Goal: Navigation & Orientation: Find specific page/section

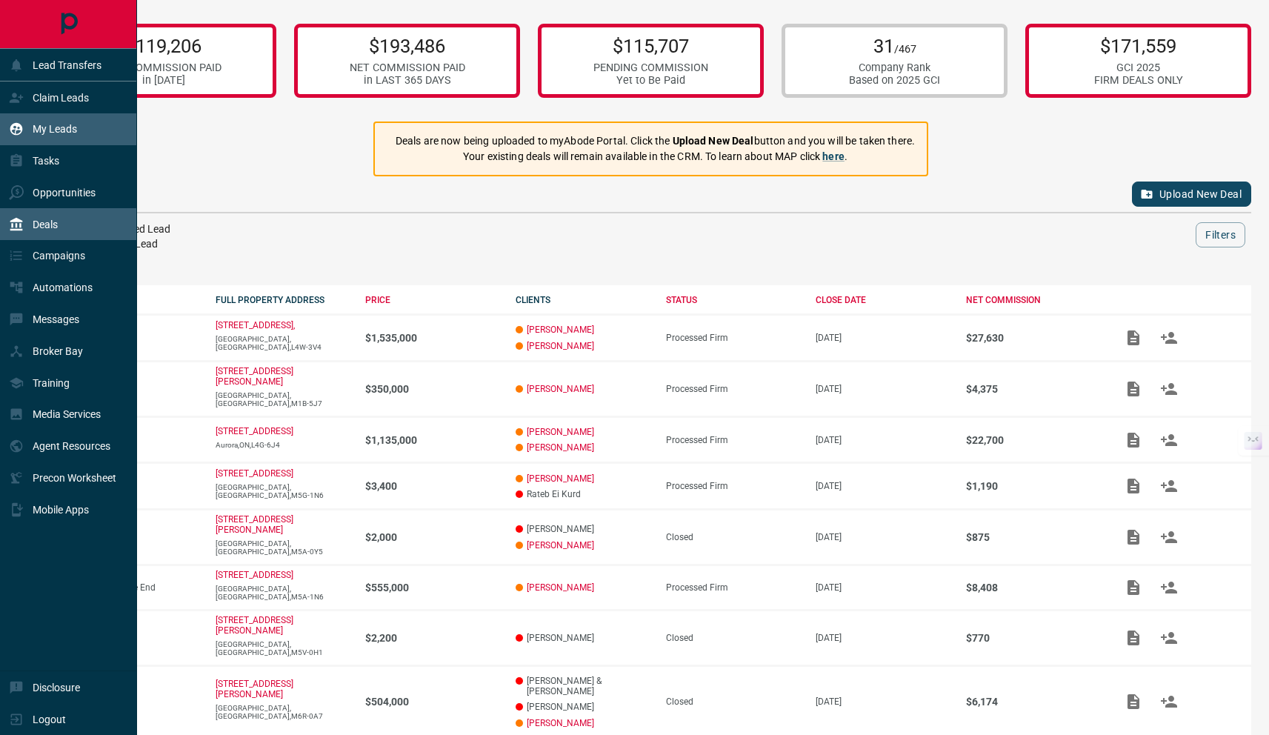
click at [73, 128] on p "My Leads" at bounding box center [55, 129] width 44 height 12
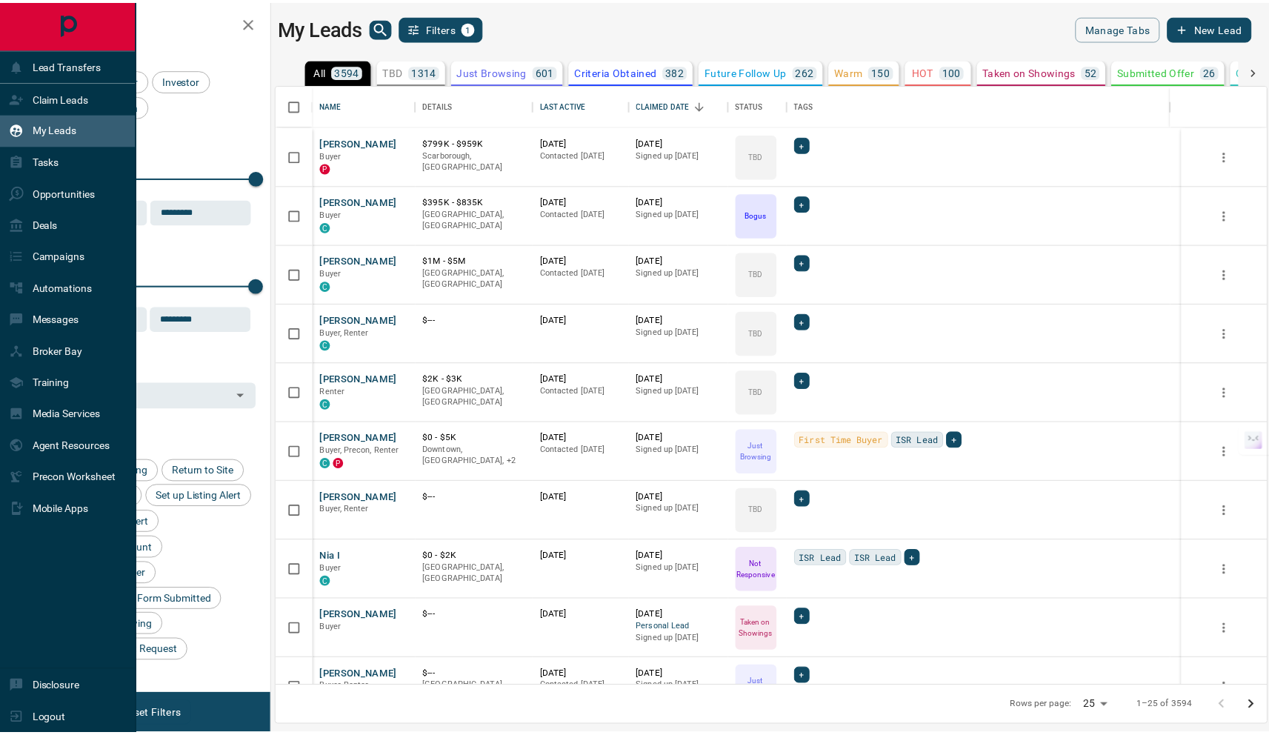
scroll to position [591, 989]
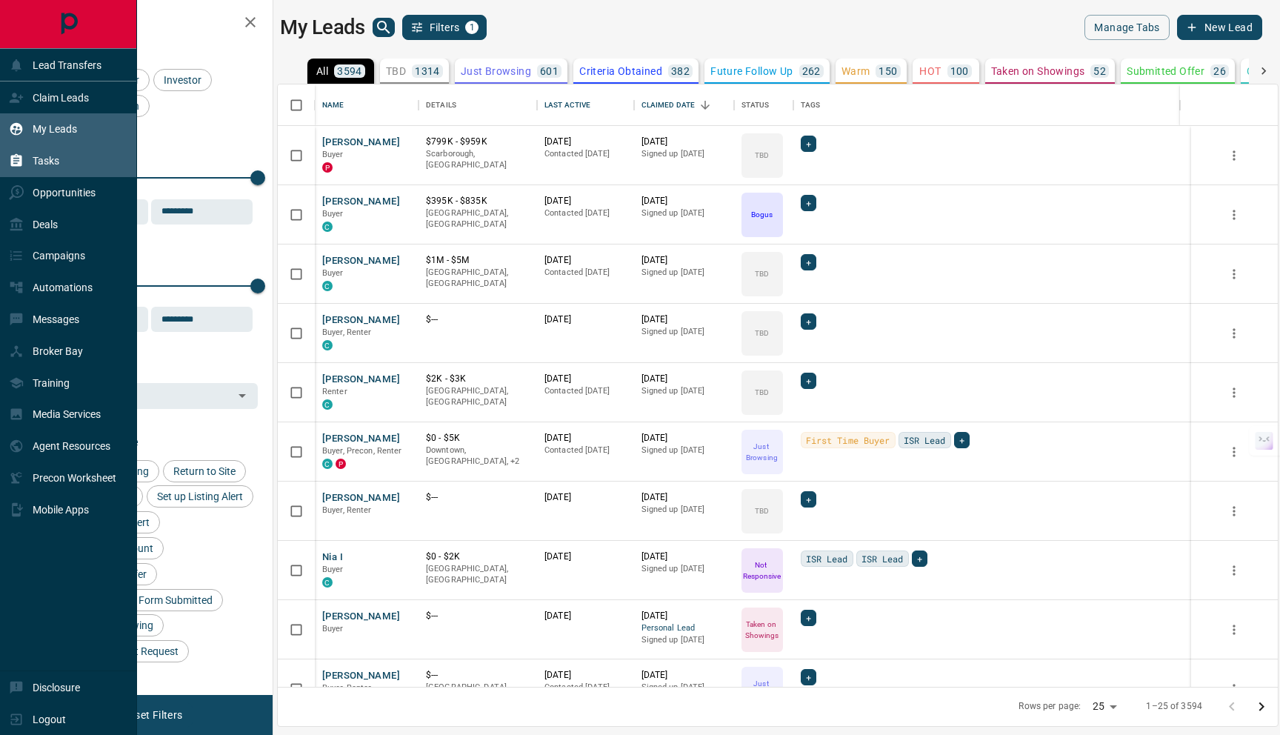
click at [58, 165] on p "Tasks" at bounding box center [46, 161] width 27 height 12
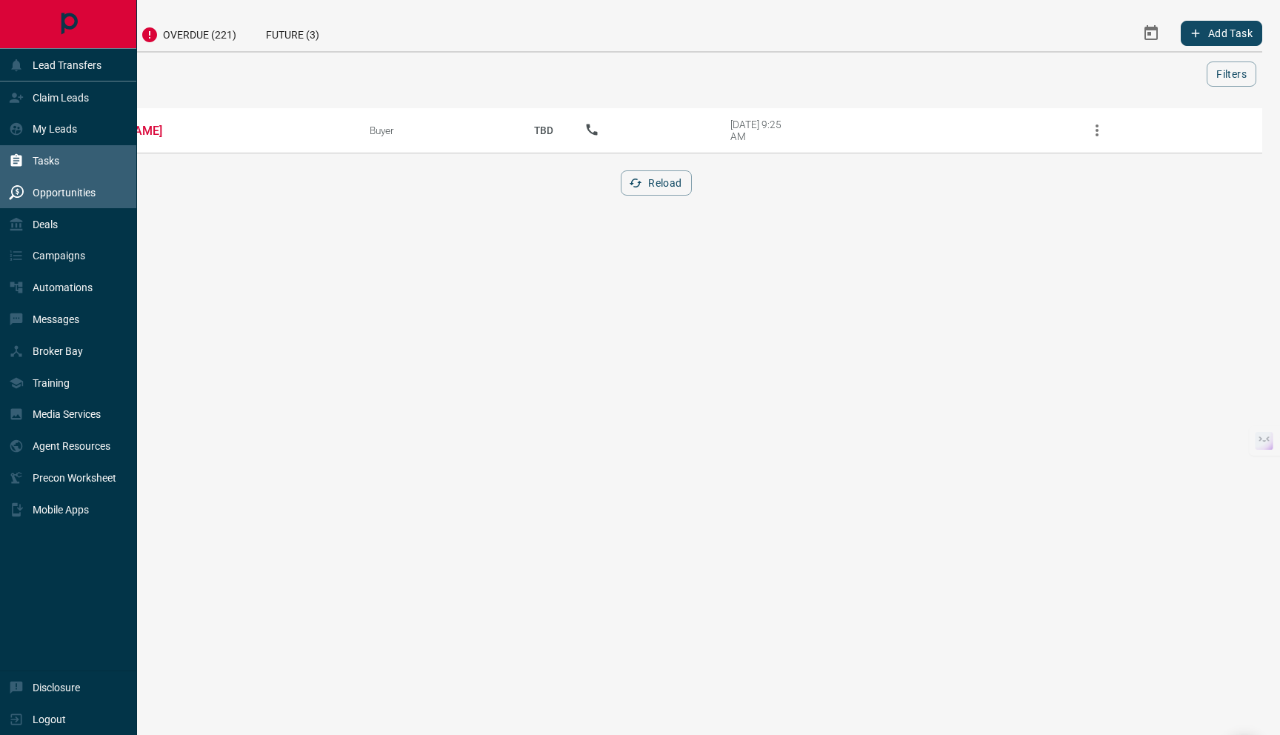
click at [61, 201] on div "Opportunities" at bounding box center [52, 193] width 87 height 24
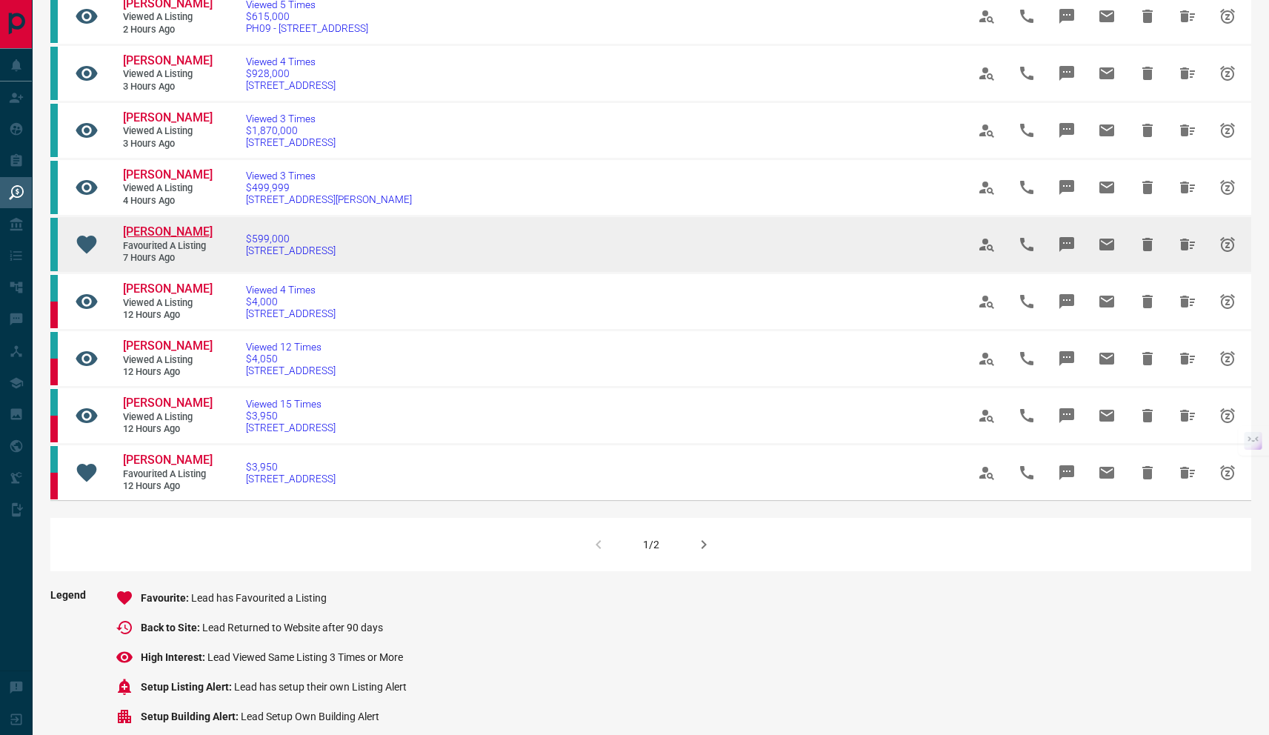
scroll to position [774, 0]
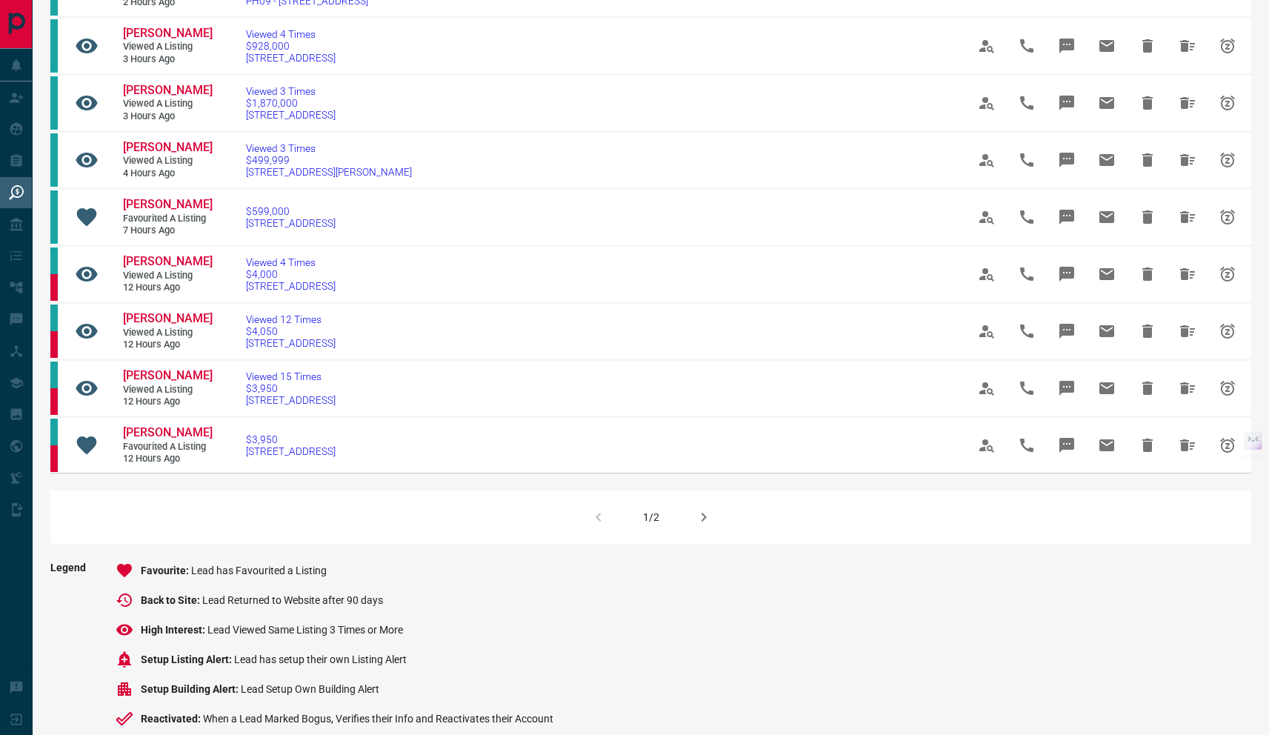
click at [705, 526] on icon "button" at bounding box center [704, 517] width 18 height 18
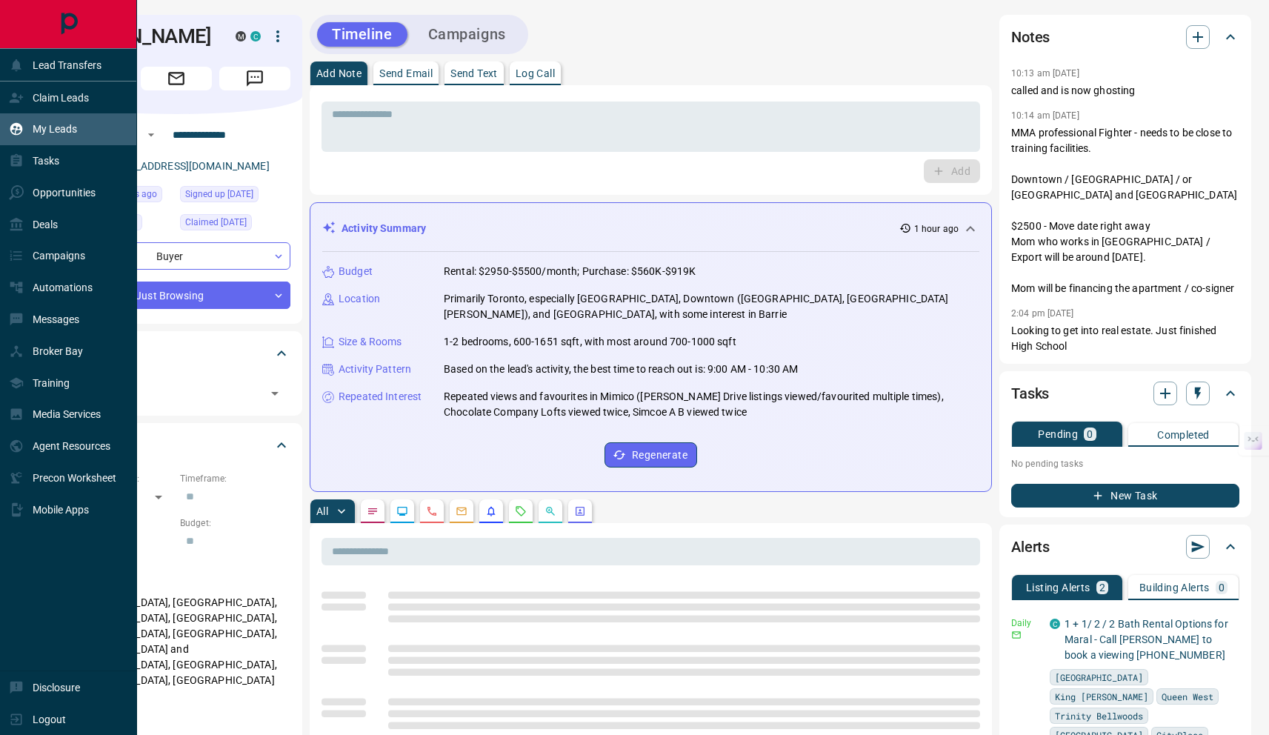
click at [53, 132] on p "My Leads" at bounding box center [55, 129] width 44 height 12
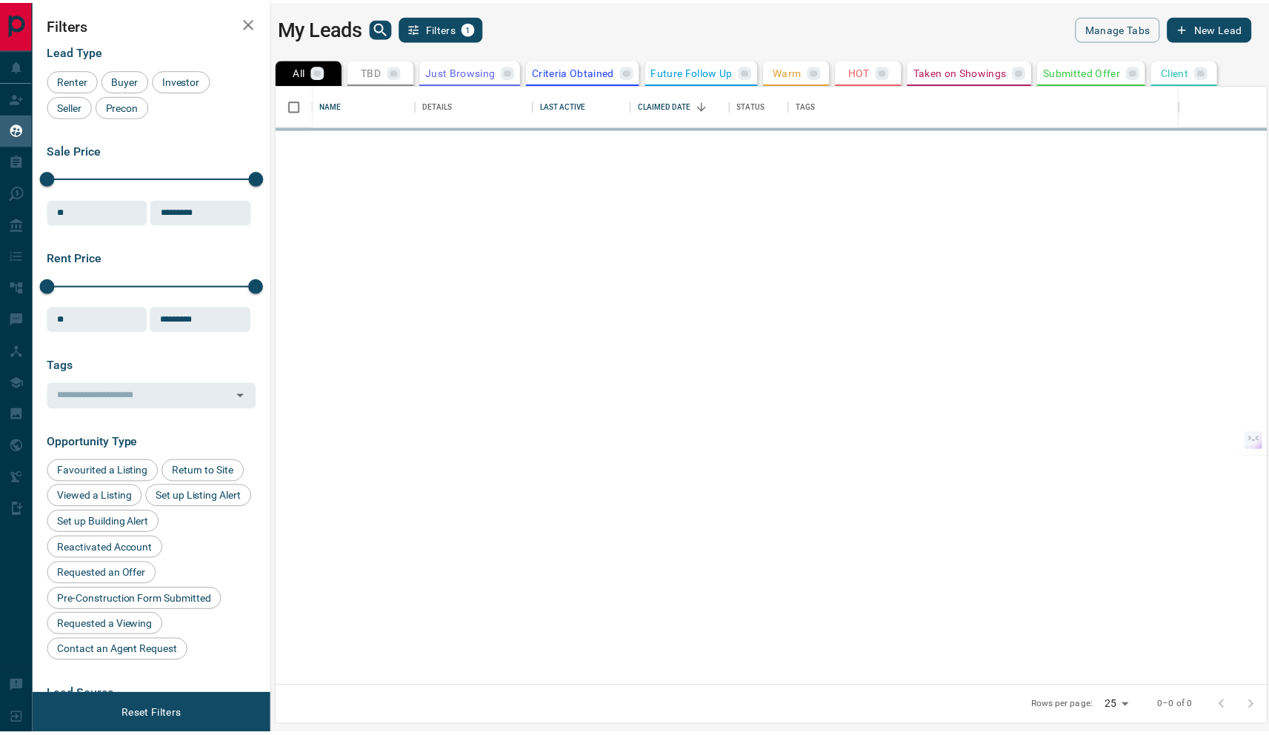
scroll to position [591, 989]
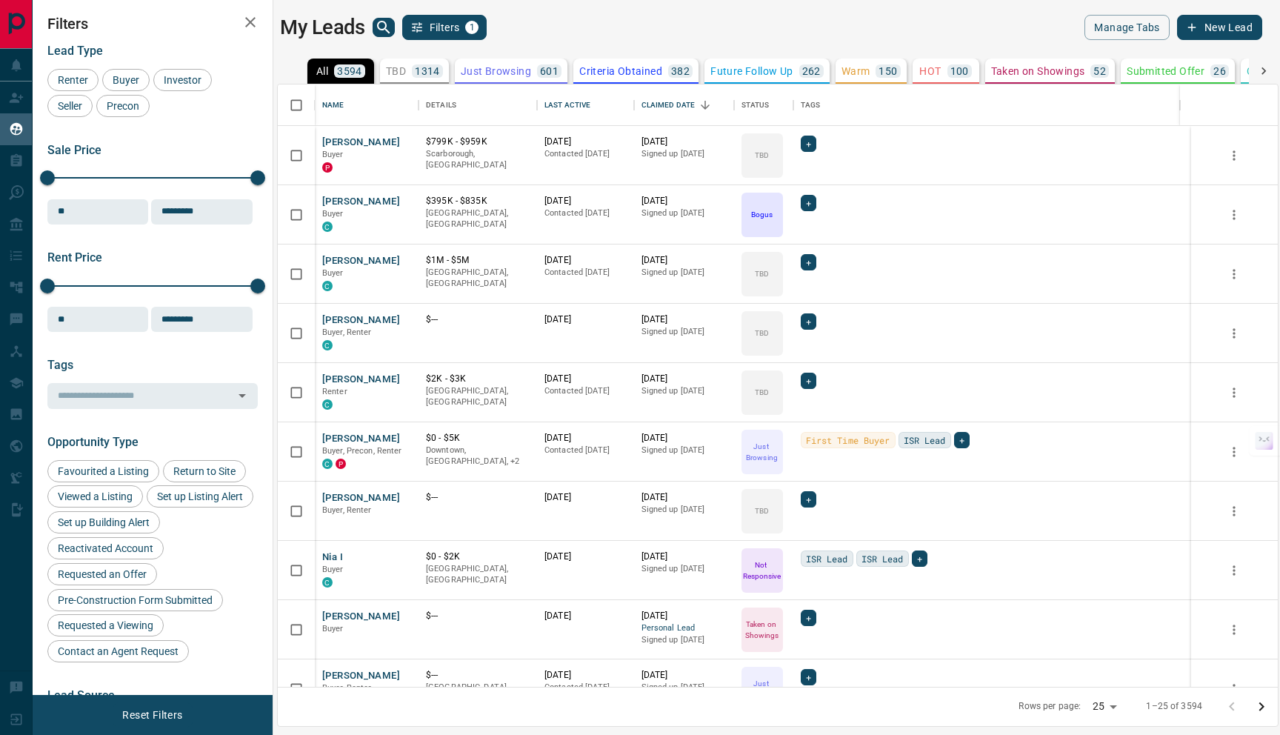
click at [376, 26] on icon "search button" at bounding box center [384, 28] width 18 height 18
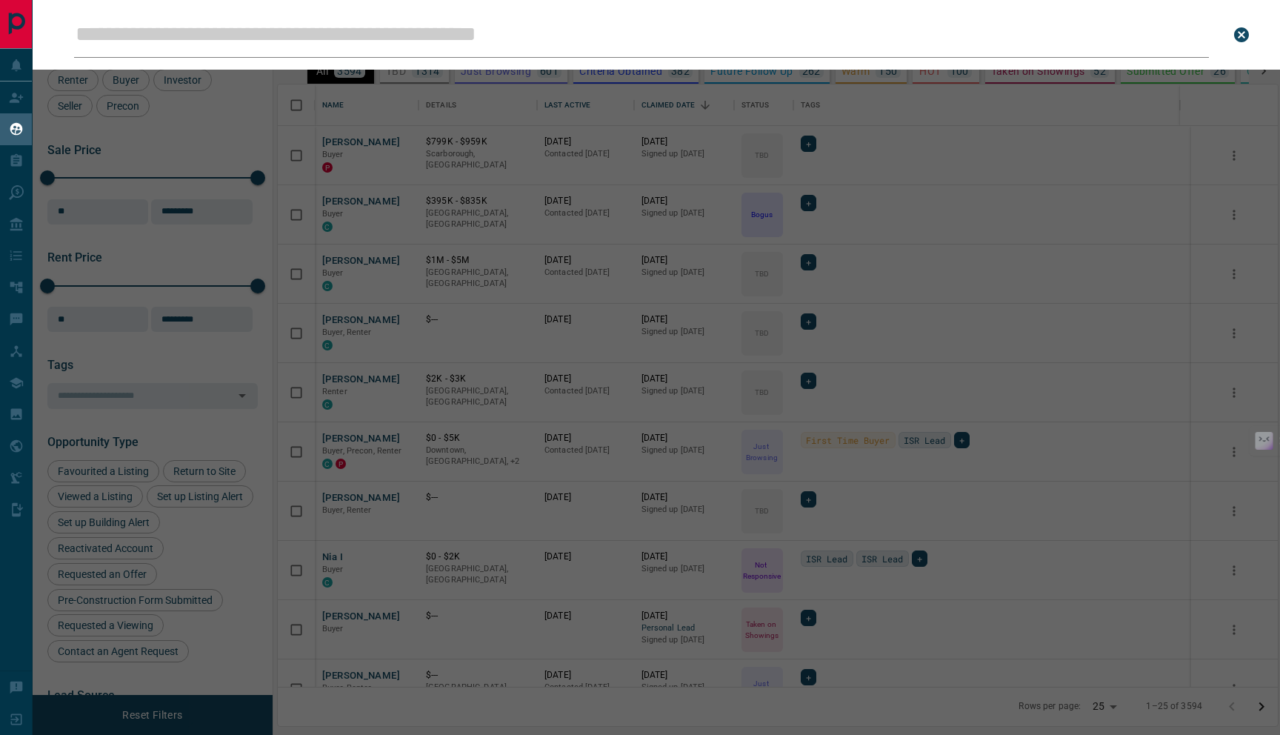
type input "**********"
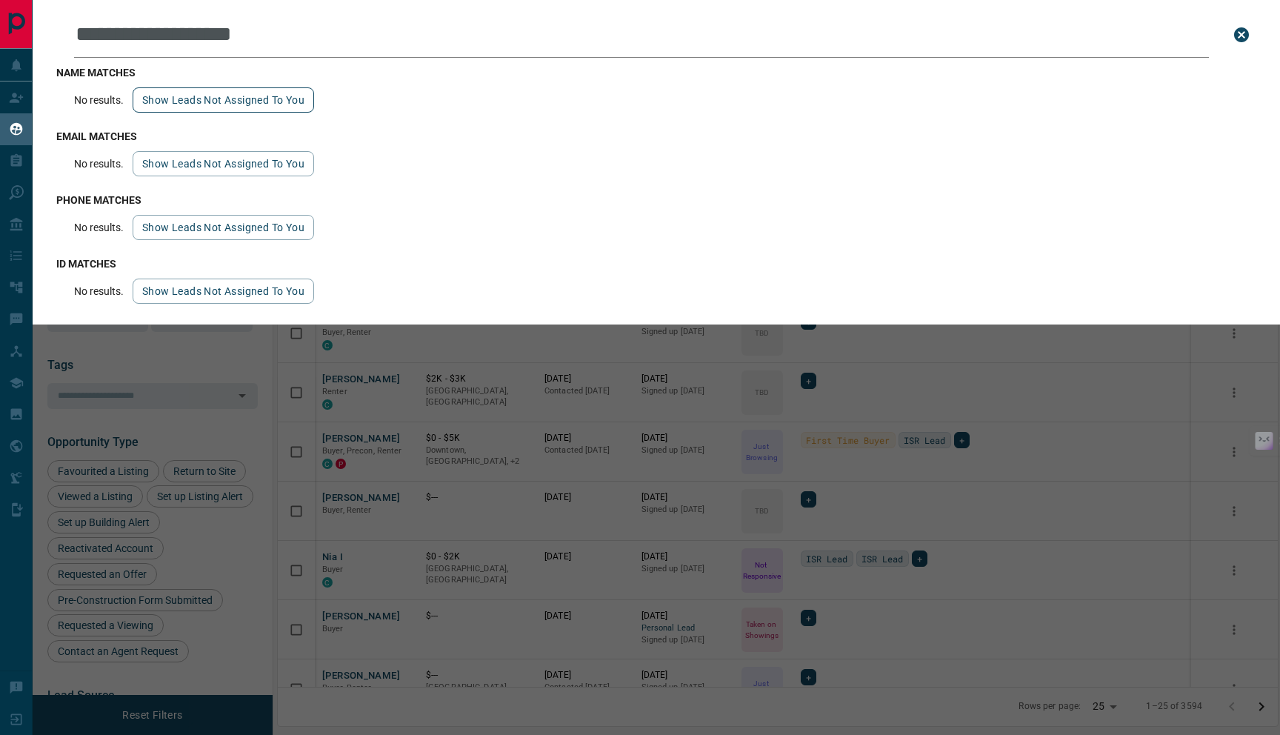
click at [300, 96] on button "Show leads not assigned to you" at bounding box center [223, 99] width 181 height 25
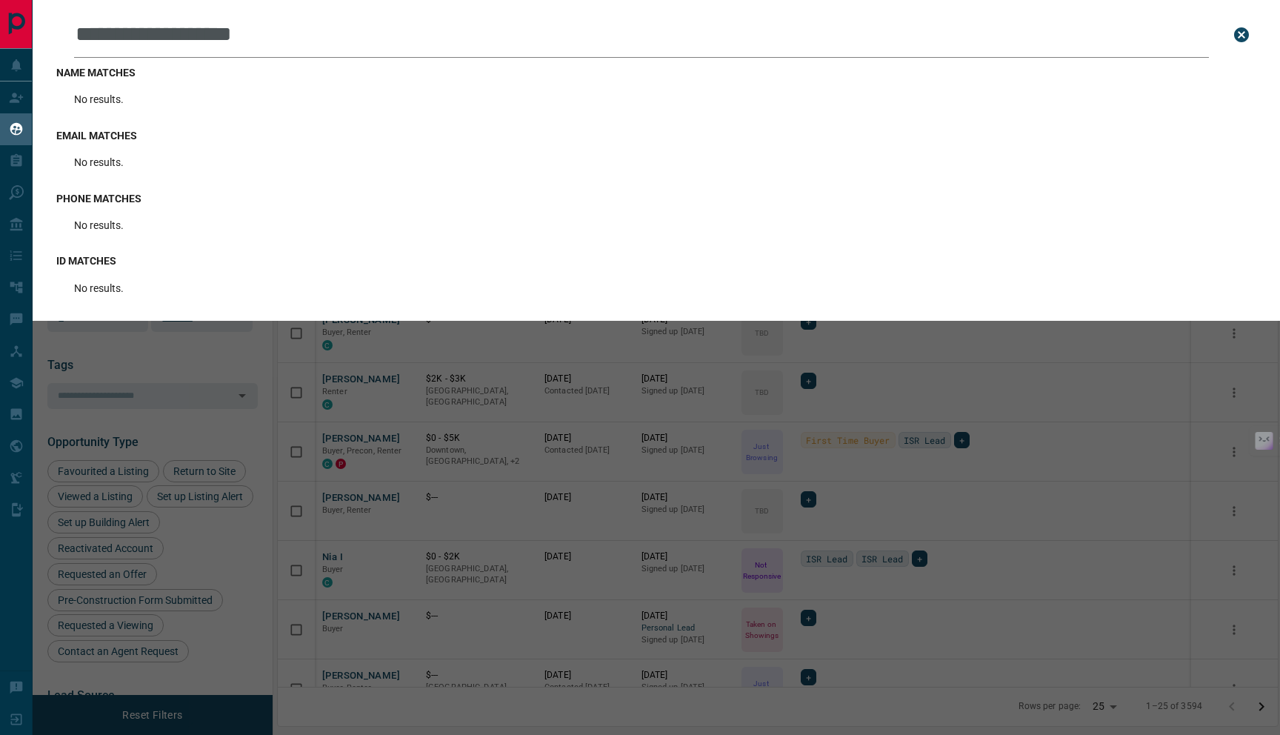
drag, startPoint x: 326, startPoint y: 43, endPoint x: 330, endPoint y: 6, distance: 37.3
click at [326, 41] on input "**********" at bounding box center [641, 35] width 1135 height 46
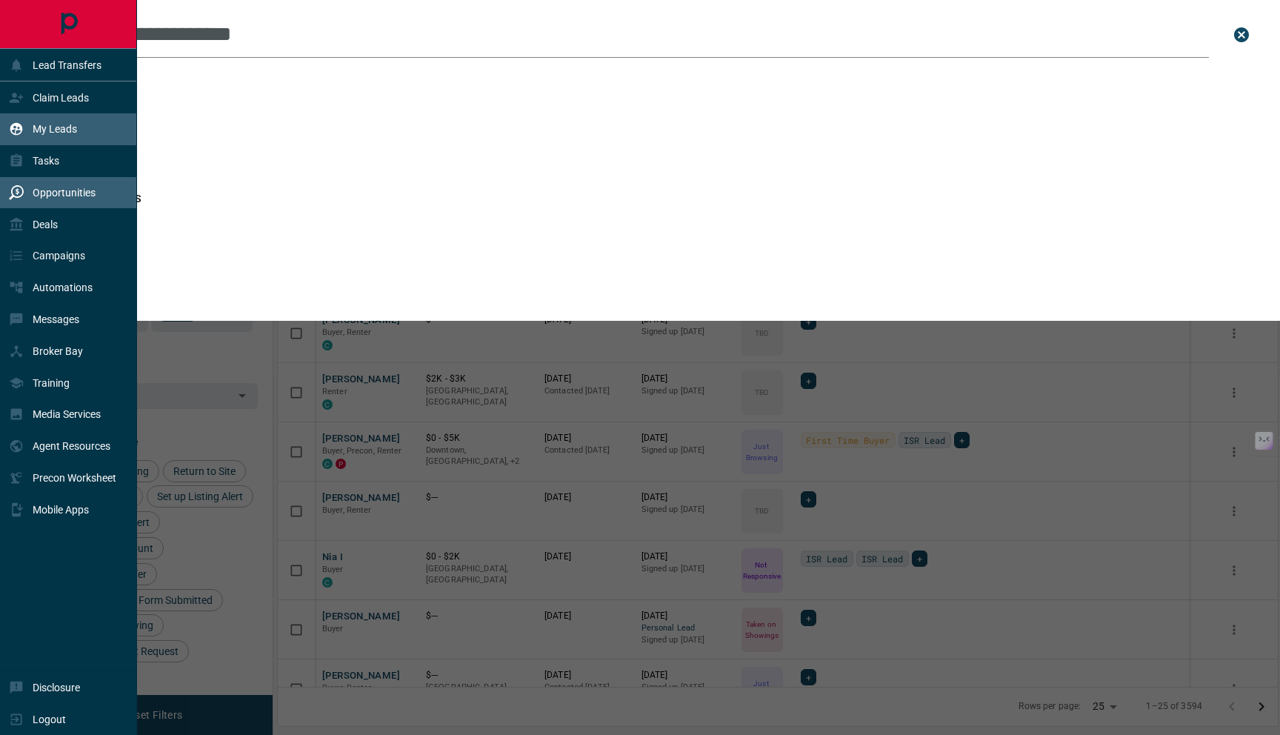
click at [41, 187] on p "Opportunities" at bounding box center [64, 193] width 63 height 12
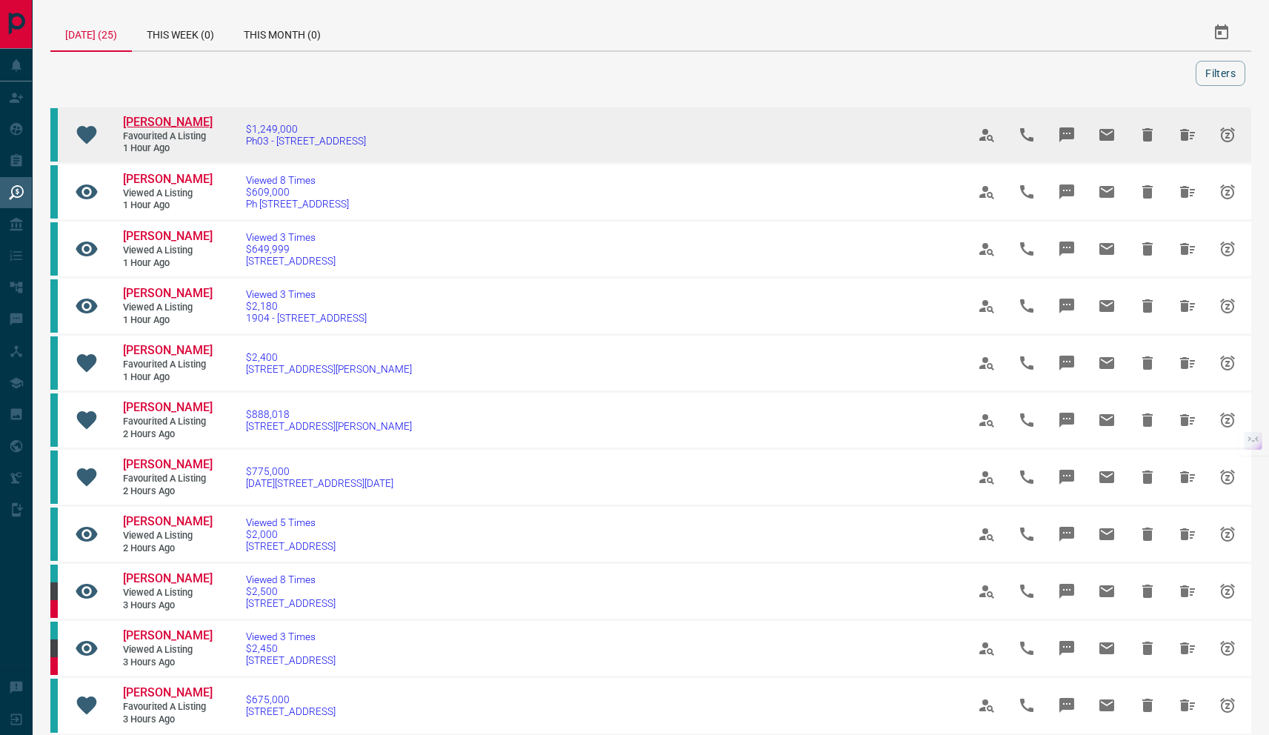
click at [175, 121] on span "[PERSON_NAME]" at bounding box center [168, 122] width 90 height 14
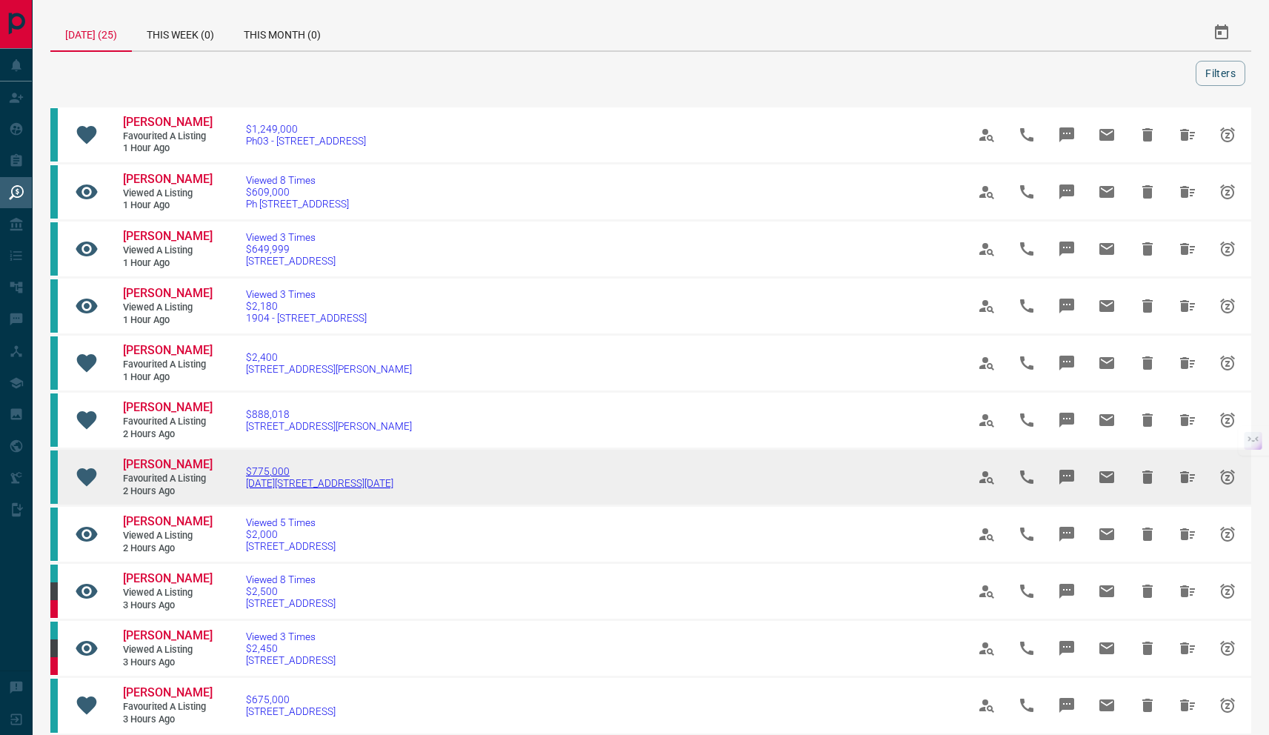
click at [319, 482] on span "[DATE][STREET_ADDRESS][DATE]" at bounding box center [319, 483] width 147 height 12
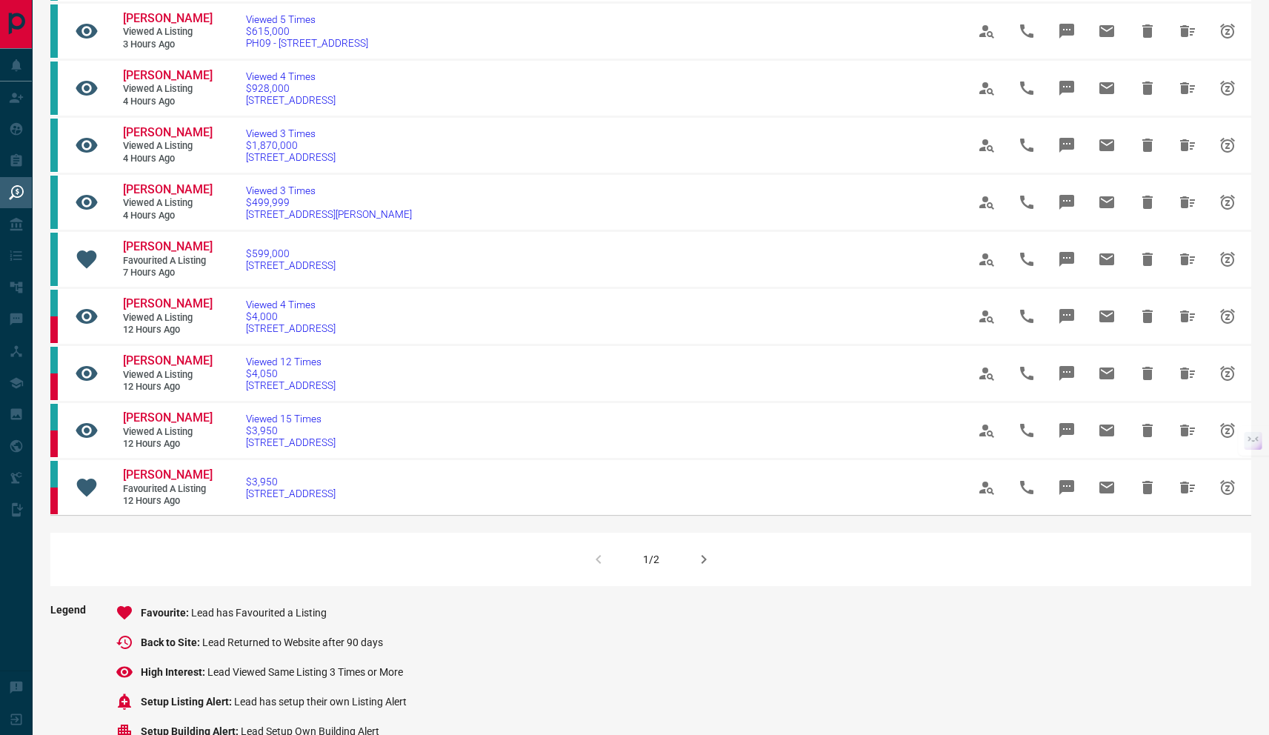
scroll to position [750, 0]
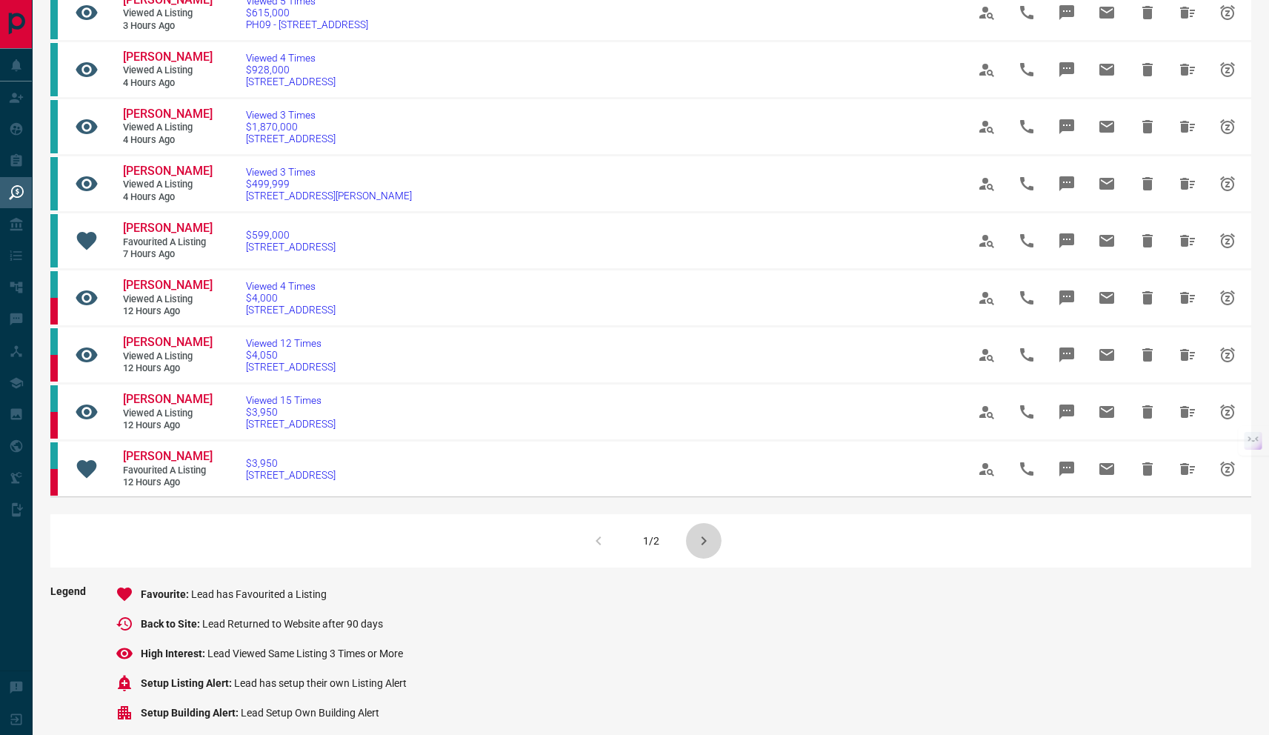
click at [693, 558] on button "button" at bounding box center [704, 541] width 36 height 36
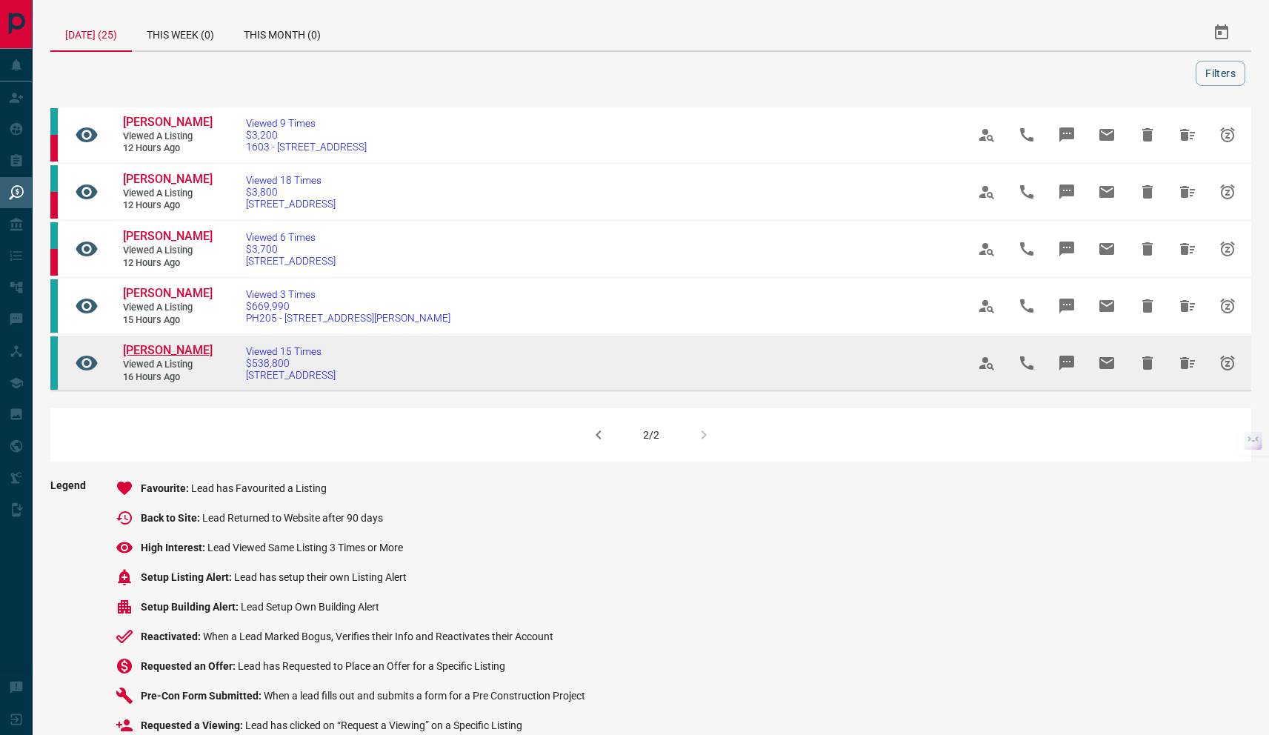
click at [142, 349] on span "Janice Chung" at bounding box center [168, 350] width 90 height 14
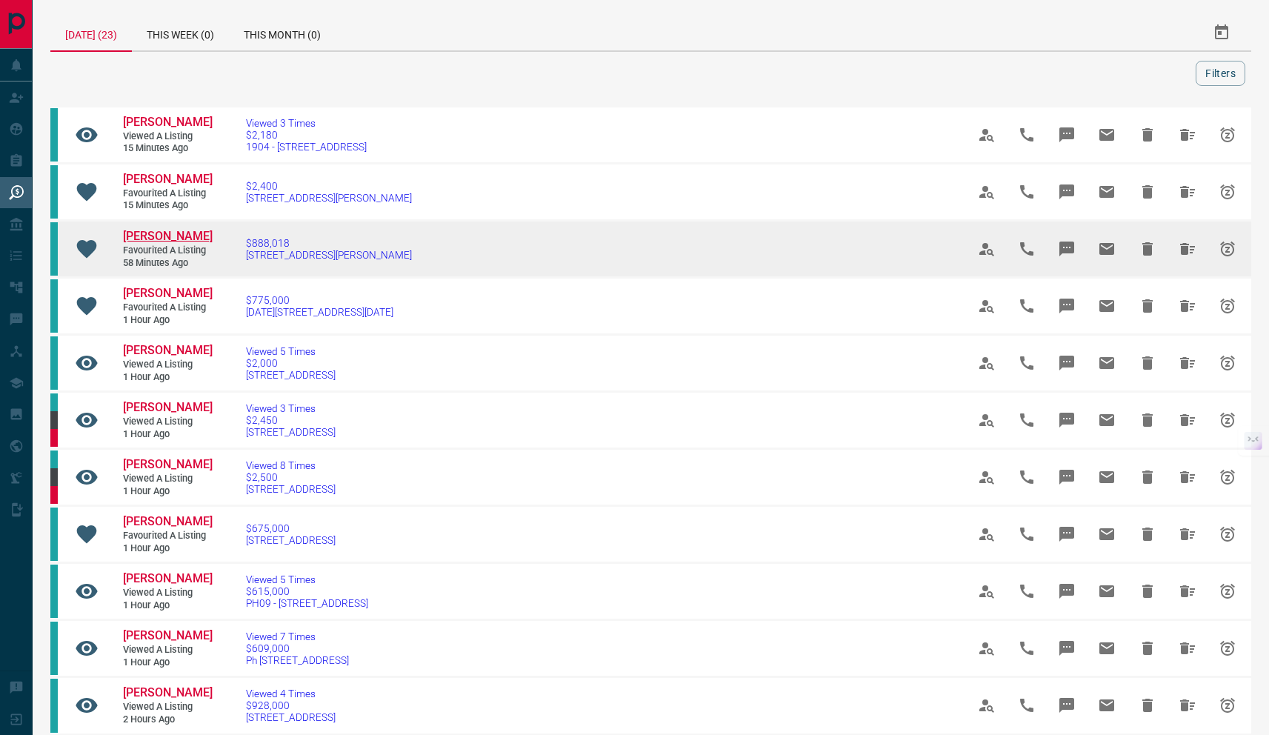
click at [154, 235] on span "[PERSON_NAME]" at bounding box center [168, 236] width 90 height 14
